Goal: Task Accomplishment & Management: Complete application form

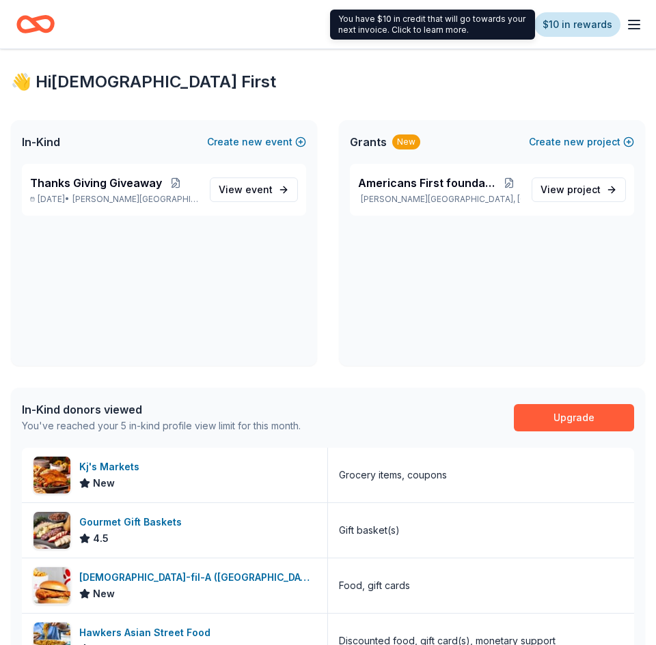
click at [568, 23] on link "$10 in rewards" at bounding box center [577, 24] width 86 height 25
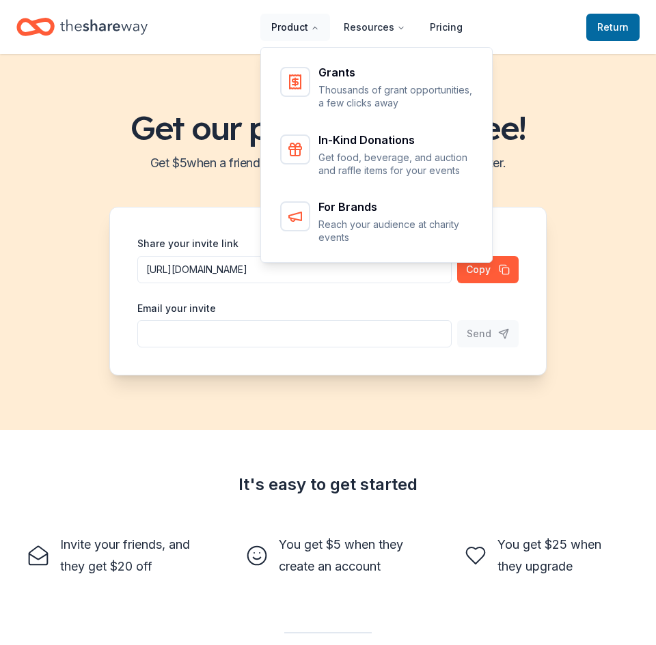
click at [299, 19] on button "Product" at bounding box center [295, 27] width 70 height 27
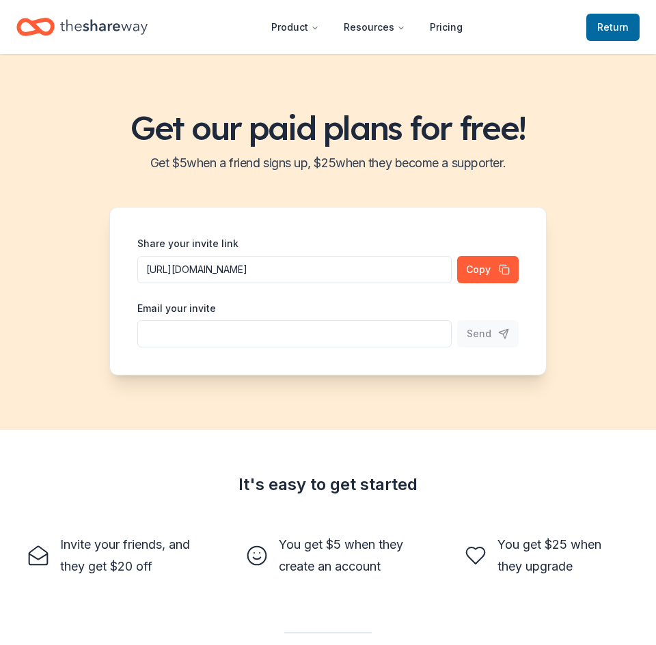
click at [122, 22] on icon "Home" at bounding box center [103, 27] width 87 height 28
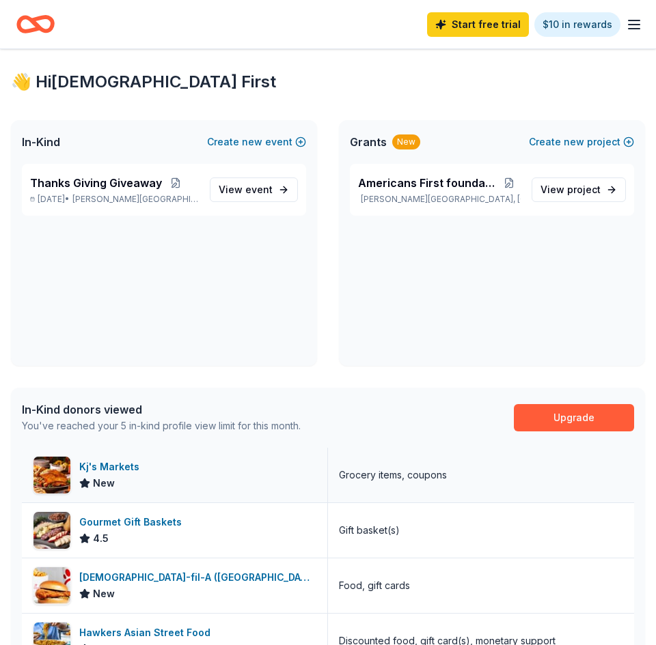
click at [116, 470] on div "Kj's Markets" at bounding box center [112, 467] width 66 height 16
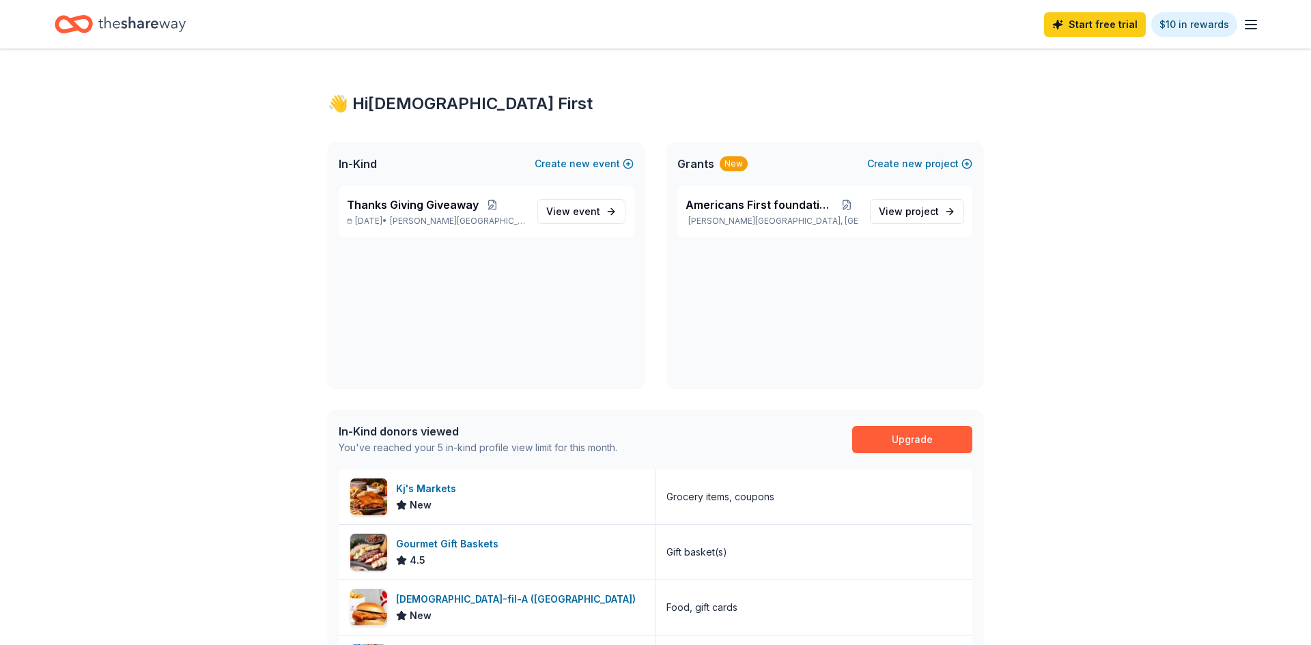
click at [655, 161] on div "New" at bounding box center [734, 163] width 28 height 15
click at [622, 549] on div "Gourmet Gift Baskets 4.5" at bounding box center [497, 552] width 317 height 55
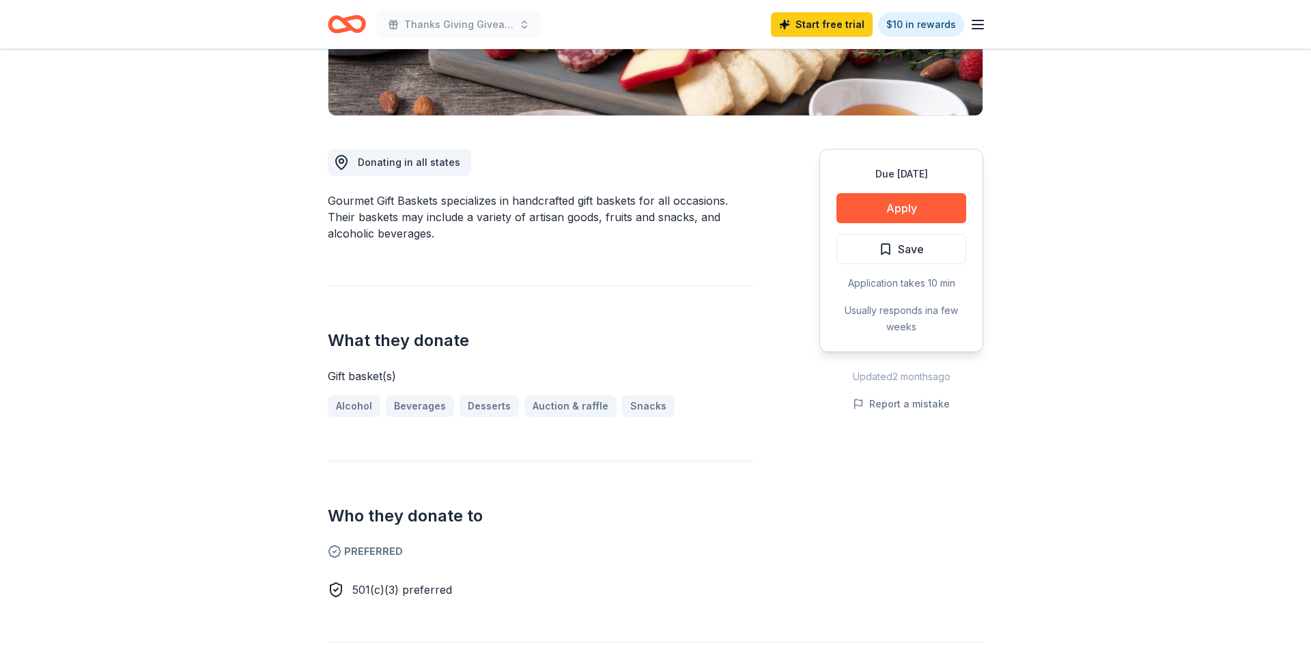
scroll to position [301, 0]
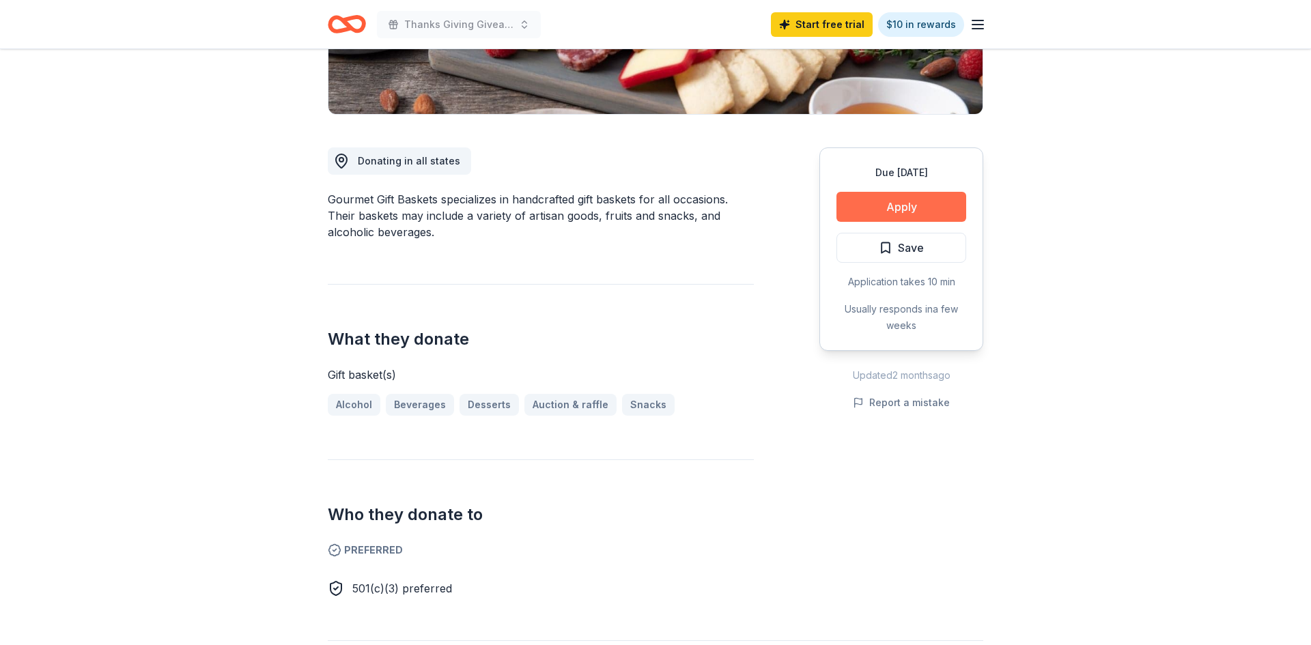
click at [864, 201] on button "Apply" at bounding box center [902, 207] width 130 height 30
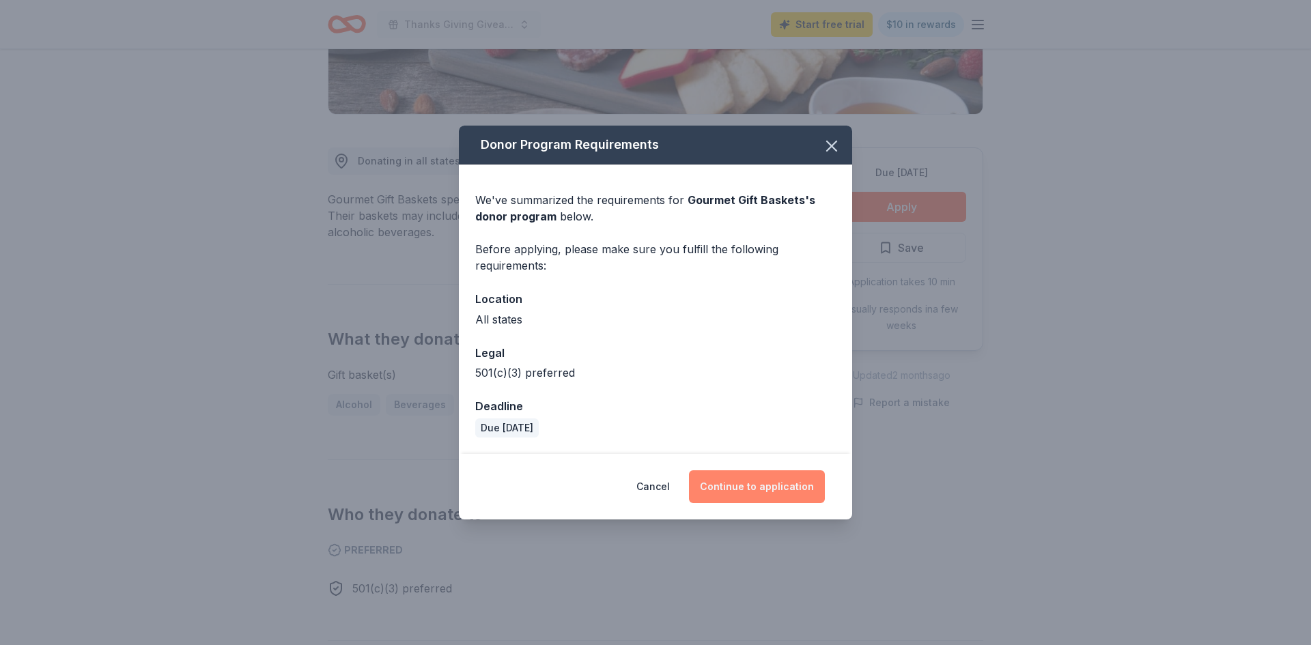
click at [779, 497] on button "Continue to application" at bounding box center [757, 487] width 136 height 33
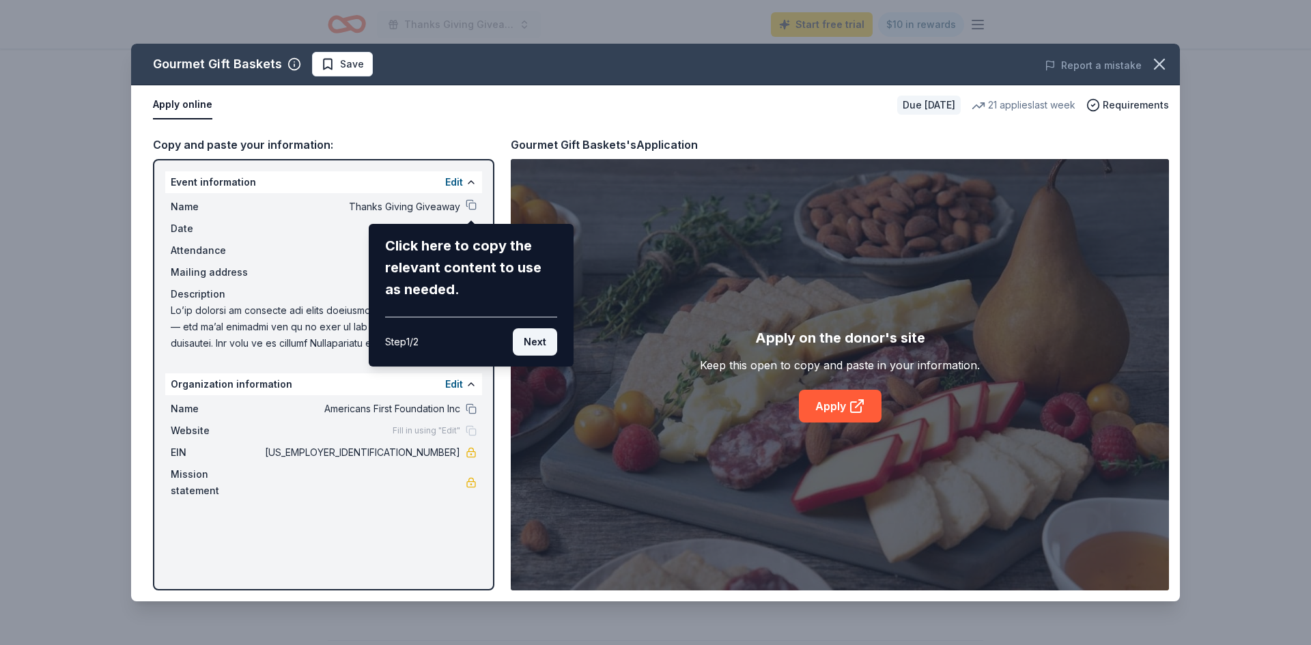
click at [526, 352] on button "Next" at bounding box center [535, 342] width 44 height 27
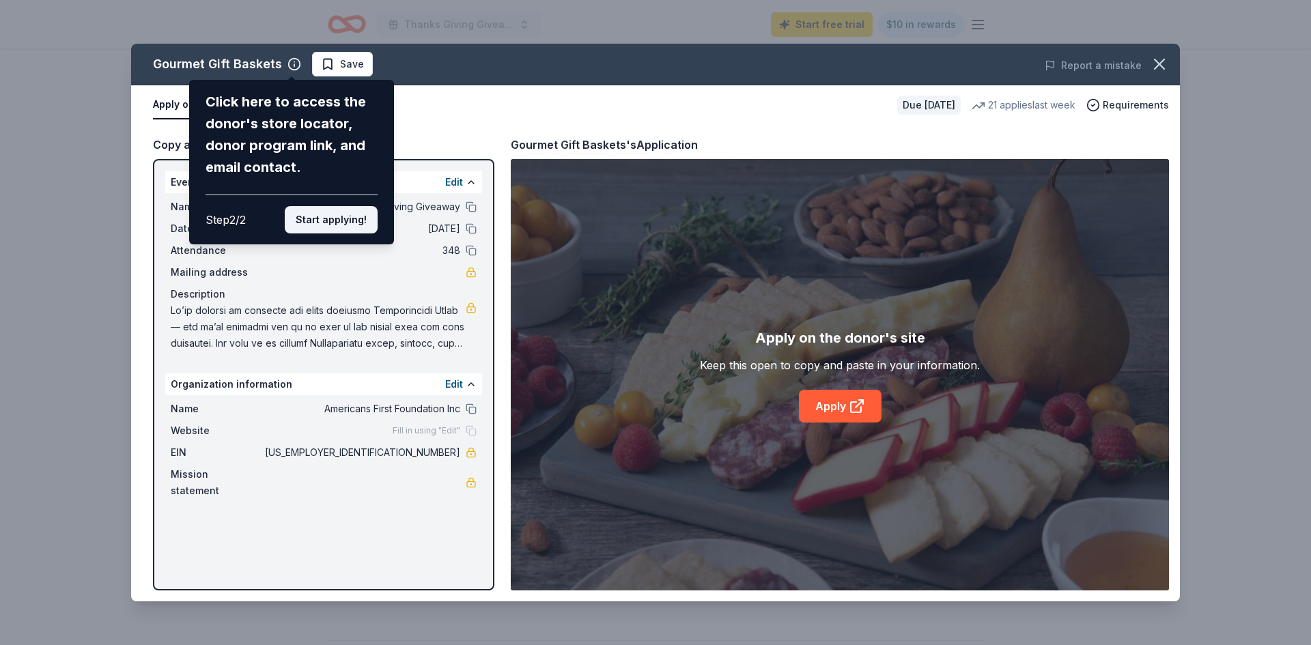
click at [345, 226] on button "Start applying!" at bounding box center [331, 219] width 93 height 27
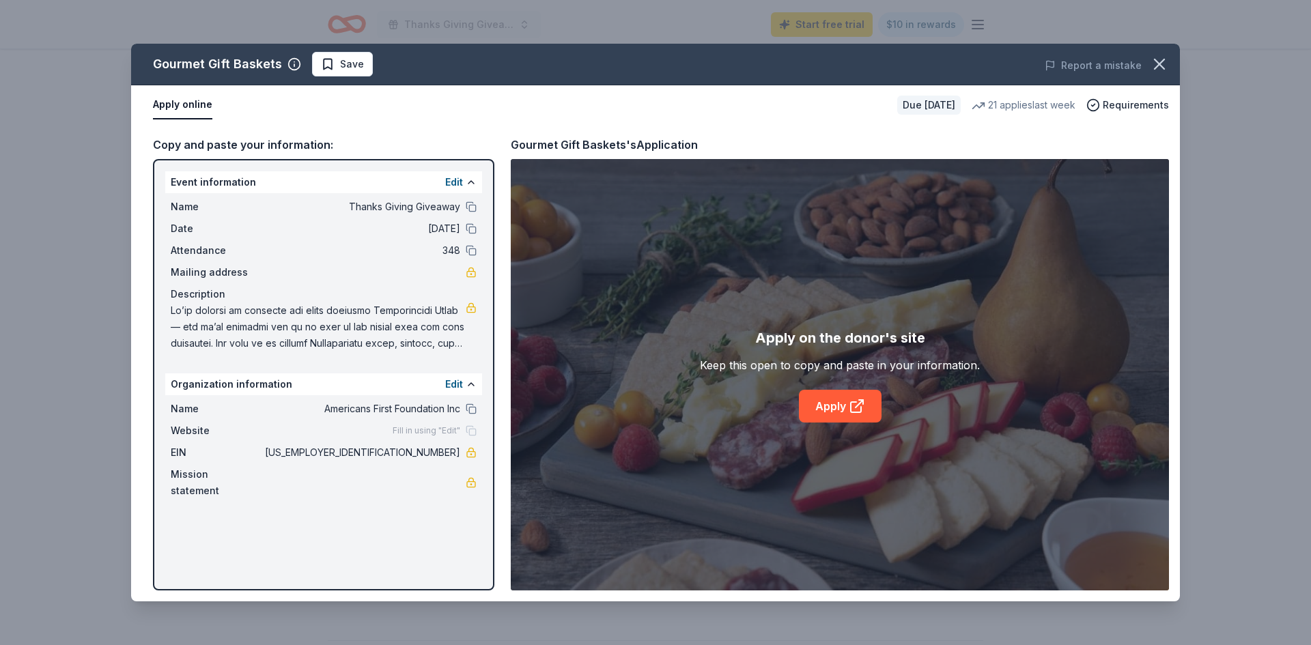
click at [893, 460] on div "Apply on the donor's site Keep this open to copy and paste in your information.…" at bounding box center [840, 375] width 658 height 432
click at [1145, 423] on div "Apply on the donor's site Keep this open to copy and paste in your information.…" at bounding box center [840, 375] width 658 height 432
click at [1121, 383] on div "Apply on the donor's site Keep this open to copy and paste in your information.…" at bounding box center [840, 375] width 658 height 432
click at [177, 116] on button "Apply online" at bounding box center [182, 105] width 59 height 29
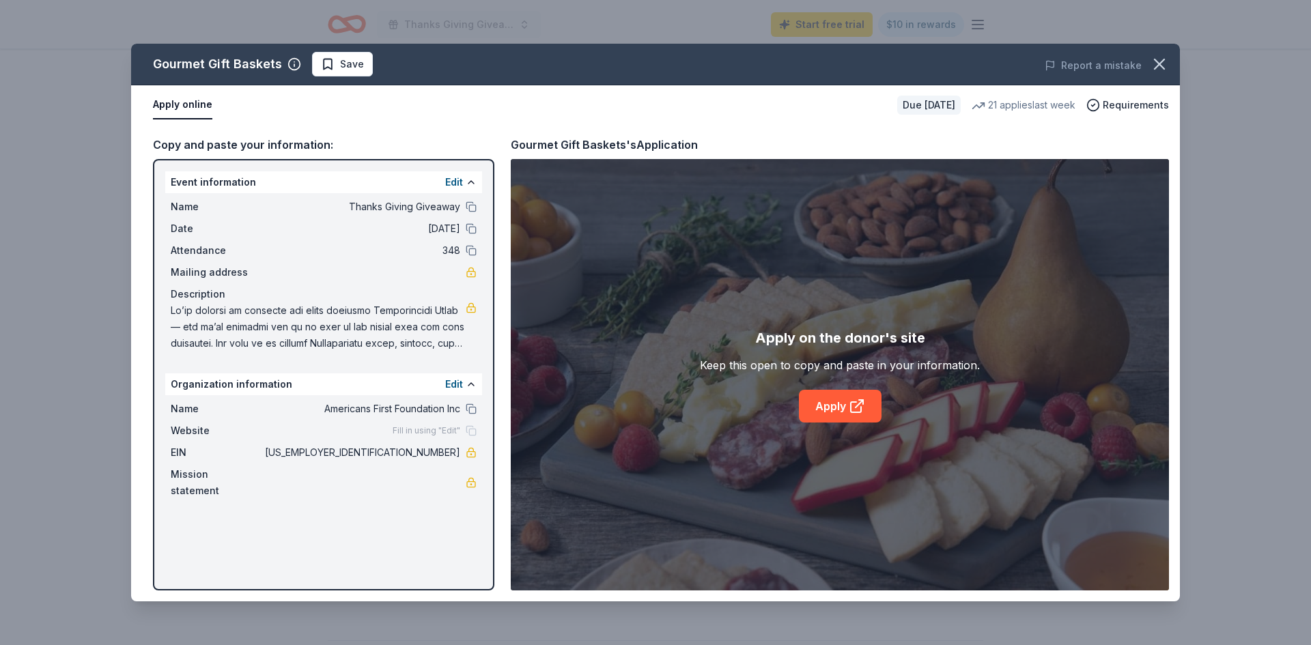
click at [179, 102] on button "Apply online" at bounding box center [182, 105] width 59 height 29
click at [830, 411] on link "Apply" at bounding box center [840, 406] width 83 height 33
